Goal: Find specific page/section: Find specific page/section

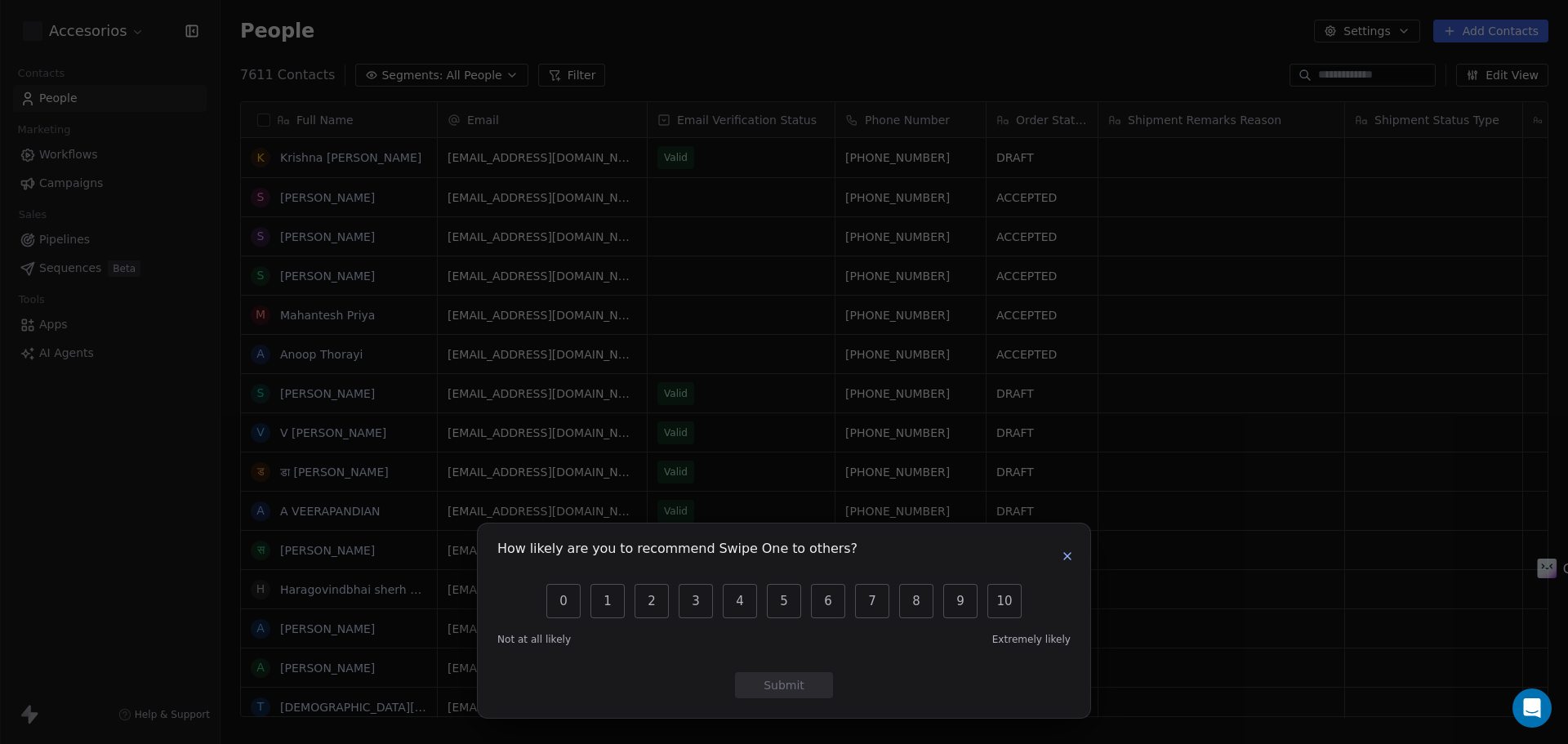
scroll to position [642, 1335]
click at [1066, 553] on icon "button" at bounding box center [1067, 555] width 13 height 13
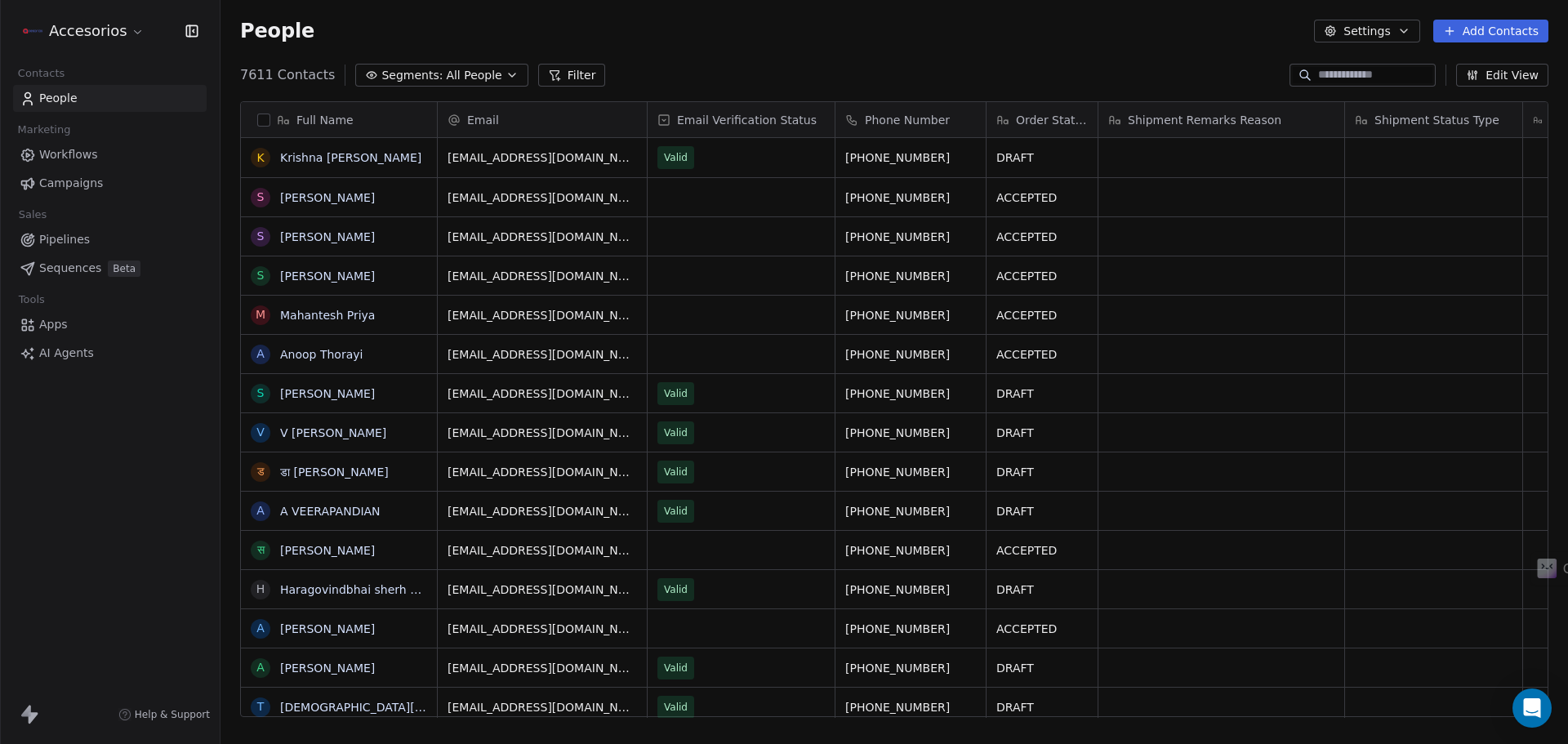
click at [86, 149] on span "Workflows" at bounding box center [68, 155] width 59 height 17
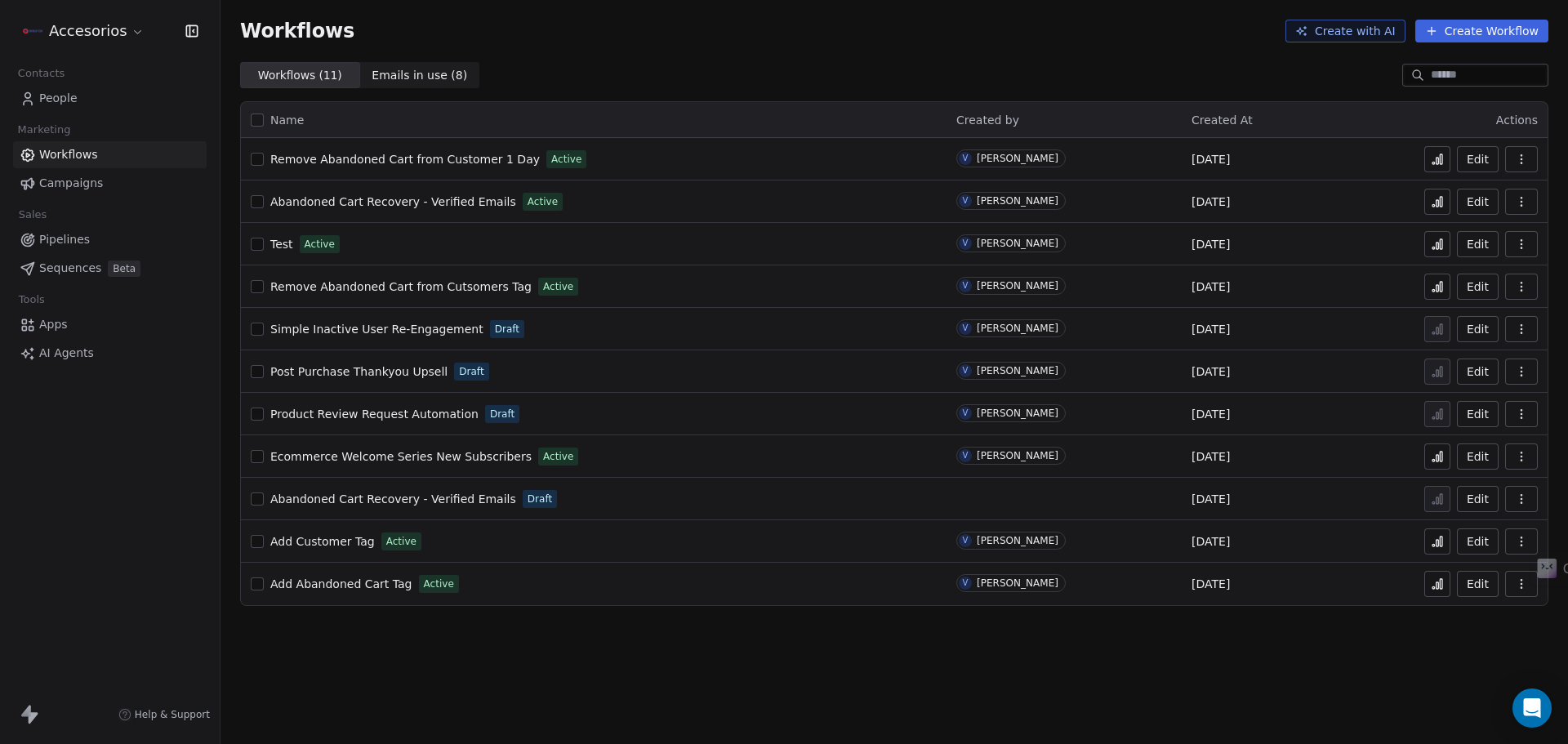
click at [1437, 200] on icon at bounding box center [1437, 201] width 13 height 13
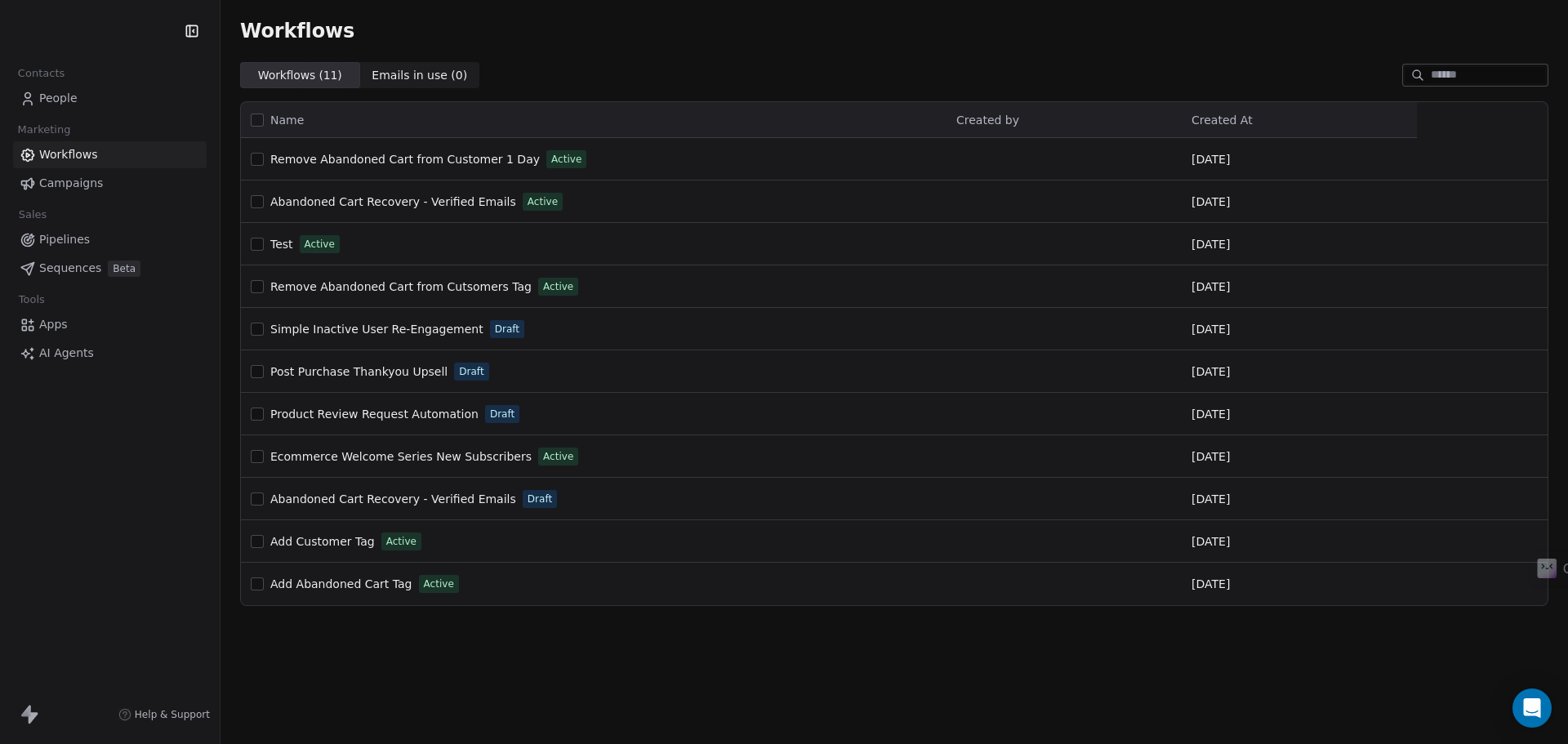
click at [75, 102] on span "People" at bounding box center [58, 99] width 39 height 17
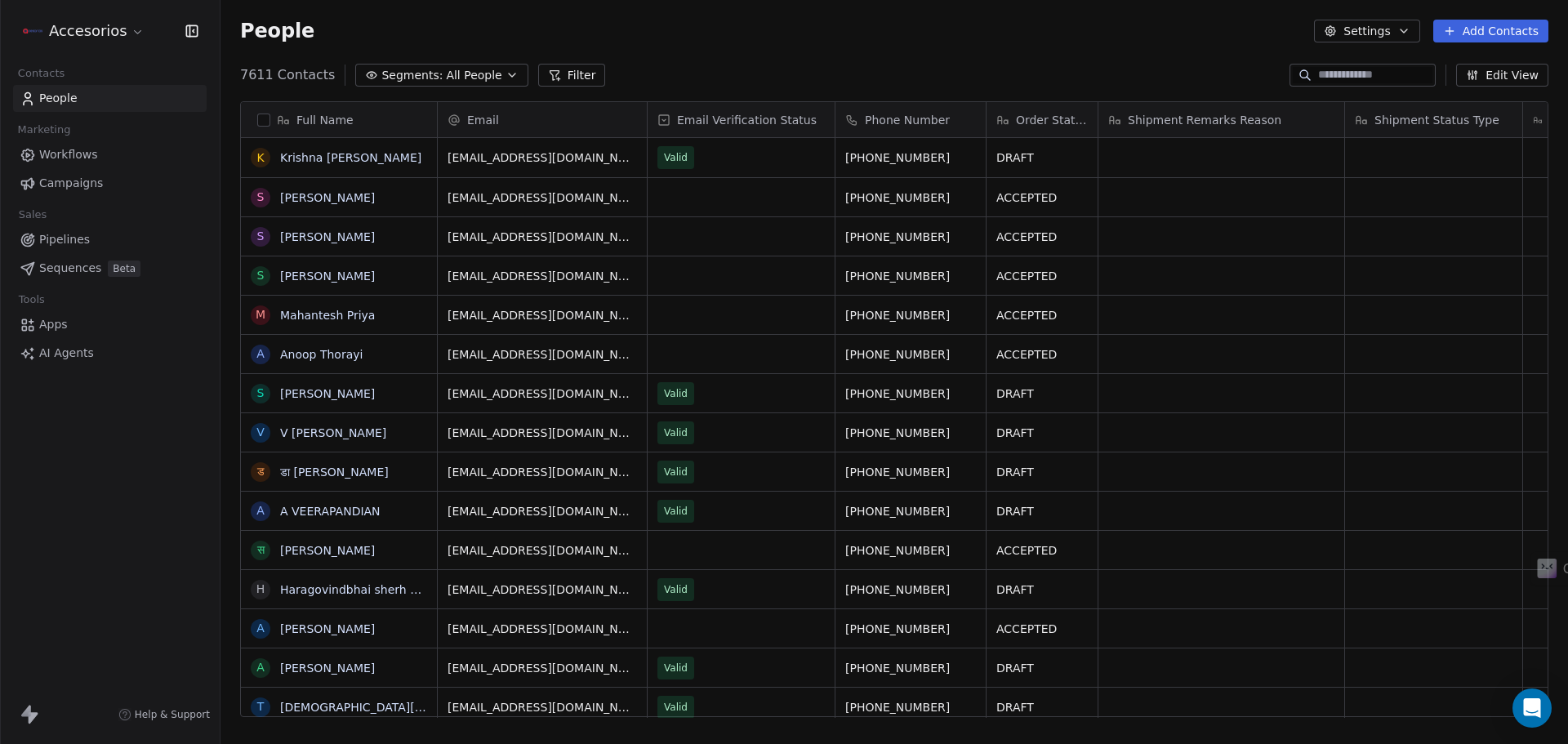
scroll to position [642, 1335]
